Goal: Task Accomplishment & Management: Use online tool/utility

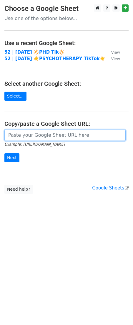
click at [25, 135] on input "url" at bounding box center [64, 135] width 121 height 11
paste input "https://docs.google.com/spreadsheets/d/1Rjl0P-4QYVWoKY97R5gUcIrZgYg242sbe29abQh…"
type input "https://docs.google.com/spreadsheets/d/1Rjl0P-4QYVWoKY97R5gUcIrZgYg242sbe29abQh…"
click at [4, 153] on input "Next" at bounding box center [11, 157] width 15 height 9
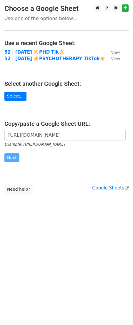
scroll to position [0, 0]
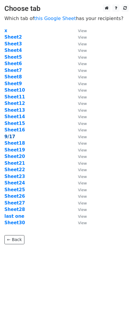
click at [10, 138] on strong "9/17" at bounding box center [9, 136] width 11 height 5
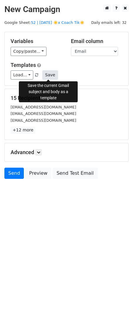
click at [46, 75] on button "Save" at bounding box center [49, 74] width 15 height 9
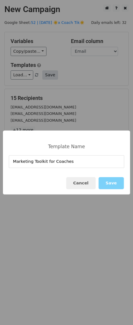
type input "Marketing Toolkit for Coaches"
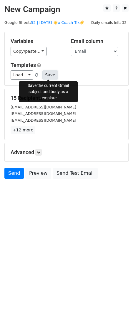
click at [52, 76] on button "Save" at bounding box center [49, 74] width 15 height 9
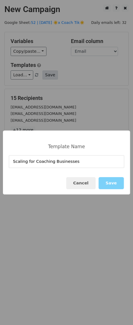
type input "Scaling for Coaching Businesses"
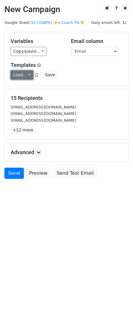
click at [27, 73] on link "Load..." at bounding box center [22, 74] width 23 height 9
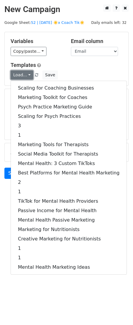
click at [27, 73] on link "Load..." at bounding box center [22, 74] width 23 height 9
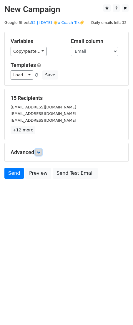
click at [39, 152] on icon at bounding box center [39, 153] width 4 height 4
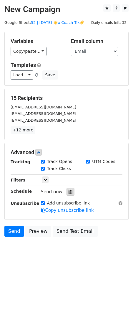
click at [69, 194] on div at bounding box center [71, 192] width 8 height 8
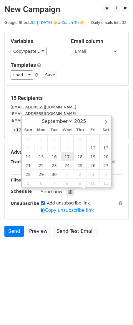
type input "2025-09-17 12:00"
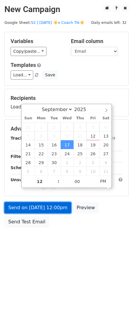
click at [50, 210] on link "Send on Sep 17 at 12:00pm" at bounding box center [37, 207] width 67 height 11
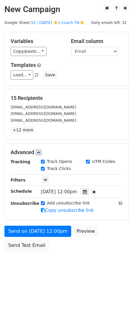
click at [34, 224] on form "Variables Copy/paste... {{Email}} Email column Email Templates Load... Scaling …" at bounding box center [66, 143] width 124 height 222
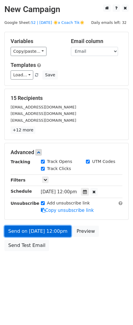
click at [34, 231] on link "Send on Sep 17 at 12:00pm" at bounding box center [37, 231] width 67 height 11
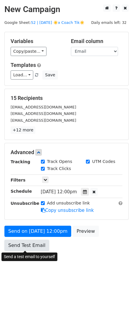
click at [23, 250] on link "Send Test Email" at bounding box center [26, 245] width 45 height 11
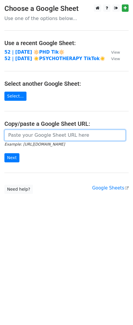
click at [40, 136] on input "url" at bounding box center [64, 135] width 121 height 11
paste input "https://docs.google.com/spreadsheets/d/1Rjl0P-4QYVWoKY97R5gUcIrZgYg242sbe29abQh…"
type input "https://docs.google.com/spreadsheets/d/1Rjl0P-4QYVWoKY97R5gUcIrZgYg242sbe29abQh…"
click at [4, 153] on input "Next" at bounding box center [11, 157] width 15 height 9
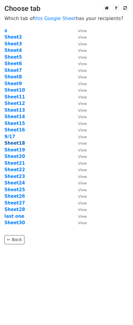
click at [16, 143] on strong "Sheet18" at bounding box center [14, 143] width 21 height 5
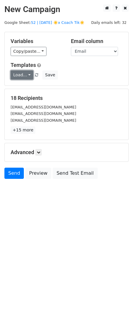
click at [19, 74] on link "Load..." at bounding box center [22, 74] width 23 height 9
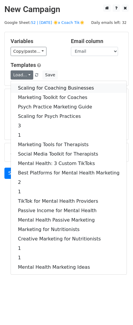
click at [36, 87] on link "Scaling for Coaching Businesses" at bounding box center [69, 87] width 116 height 9
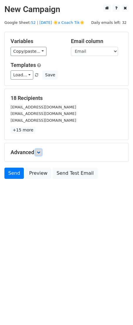
click at [40, 151] on icon at bounding box center [39, 153] width 4 height 4
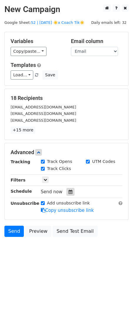
click at [68, 195] on div at bounding box center [71, 192] width 8 height 8
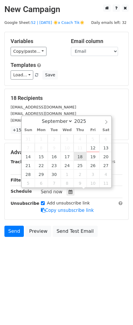
type input "2025-09-18 12:00"
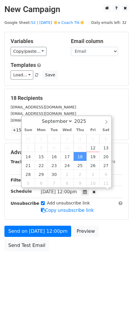
scroll to position [0, 0]
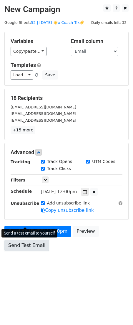
click at [30, 221] on form "Variables Copy/paste... {{Email}} Email column Email Templates Load... Scaling …" at bounding box center [66, 143] width 124 height 222
click at [19, 243] on link "Send Test Email" at bounding box center [26, 245] width 45 height 11
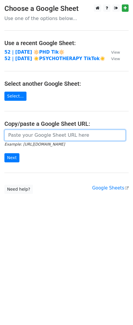
click at [25, 138] on input "url" at bounding box center [64, 135] width 121 height 11
paste input "https://docs.google.com/spreadsheets/d/1Rjl0P-4QYVWoKY97R5gUcIrZgYg242sbe29abQh…"
type input "https://docs.google.com/spreadsheets/d/1Rjl0P-4QYVWoKY97R5gUcIrZgYg242sbe29abQh…"
click at [4, 153] on input "Next" at bounding box center [11, 157] width 15 height 9
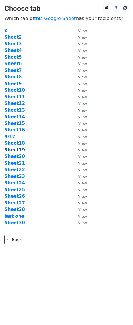
click at [18, 150] on strong "Sheet19" at bounding box center [14, 149] width 21 height 5
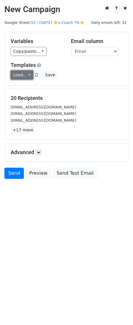
click at [18, 76] on link "Load..." at bounding box center [22, 74] width 23 height 9
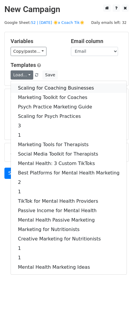
click at [22, 91] on link "Scaling for Coaching Businesses" at bounding box center [69, 87] width 116 height 9
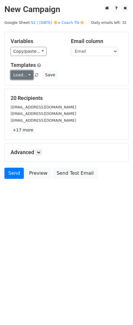
click at [22, 76] on link "Load..." at bounding box center [22, 74] width 23 height 9
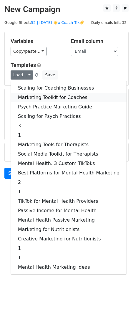
click at [23, 96] on link "Marketing Toolkit for Coaches" at bounding box center [69, 97] width 116 height 9
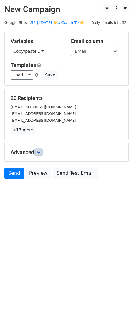
click at [37, 153] on link at bounding box center [38, 152] width 6 height 6
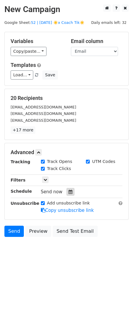
click at [67, 189] on div at bounding box center [71, 192] width 8 height 8
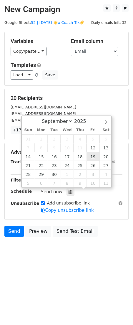
type input "2025-09-19 12:00"
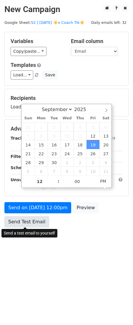
click at [33, 225] on link "Send Test Email" at bounding box center [26, 221] width 45 height 11
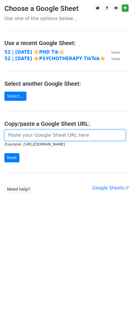
click at [55, 135] on input "url" at bounding box center [64, 135] width 121 height 11
paste input "https://docs.google.com/spreadsheets/d/1Rjl0P-4QYVWoKY97R5gUcIrZgYg242sbe29abQh…"
type input "https://docs.google.com/spreadsheets/d/1Rjl0P-4QYVWoKY97R5gUcIrZgYg242sbe29abQh…"
click at [4, 153] on input "Next" at bounding box center [11, 157] width 15 height 9
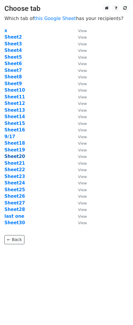
click at [19, 156] on strong "Sheet20" at bounding box center [14, 156] width 21 height 5
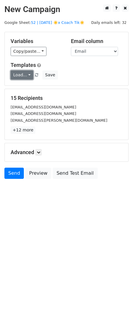
click at [22, 73] on link "Load..." at bounding box center [22, 74] width 23 height 9
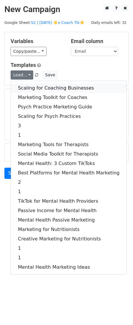
click at [27, 86] on link "Scaling for Coaching Businesses" at bounding box center [69, 87] width 116 height 9
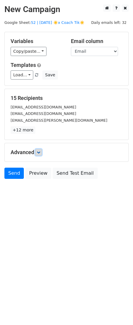
click at [39, 153] on icon at bounding box center [39, 153] width 4 height 4
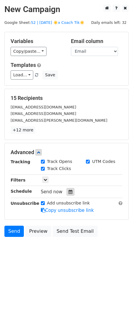
click at [69, 193] on icon at bounding box center [71, 192] width 4 height 4
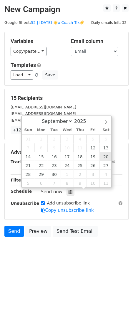
type input "2025-09-20 12:00"
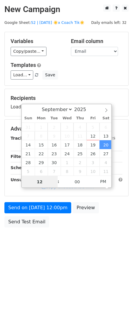
scroll to position [0, 0]
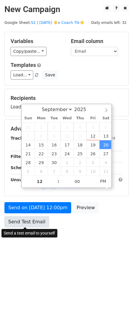
click at [40, 221] on link "Send Test Email" at bounding box center [26, 221] width 45 height 11
